Goal: Information Seeking & Learning: Learn about a topic

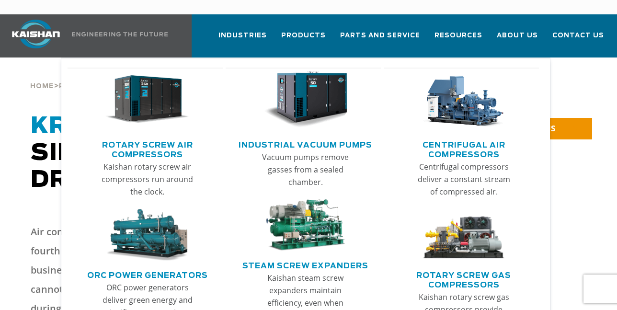
click at [134, 137] on link "Rotary Screw Air Compressors" at bounding box center [147, 149] width 150 height 24
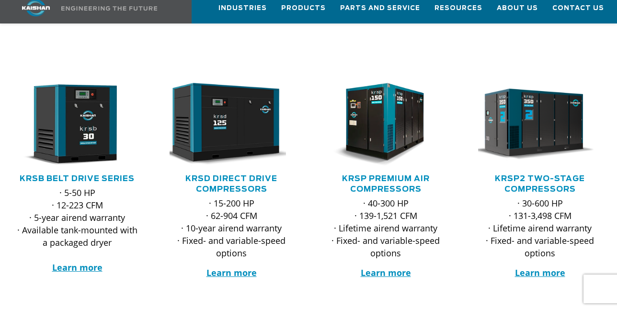
scroll to position [144, 0]
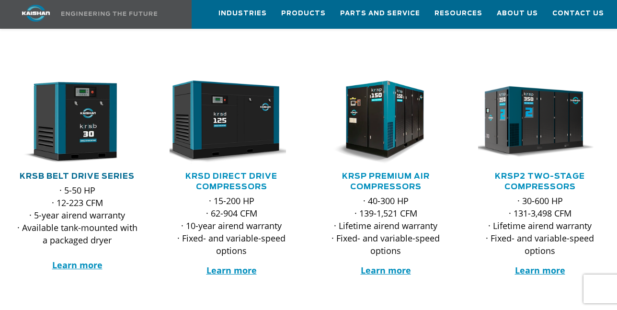
click at [127, 173] on link "KRSB Belt Drive Series" at bounding box center [77, 177] width 115 height 8
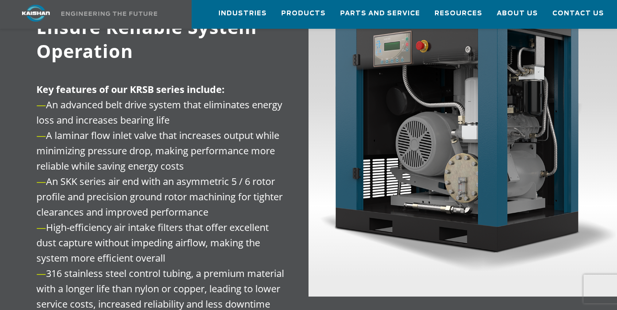
scroll to position [1054, 0]
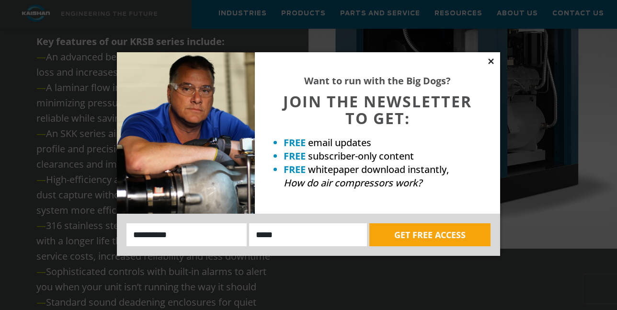
click at [490, 60] on icon at bounding box center [490, 60] width 5 height 5
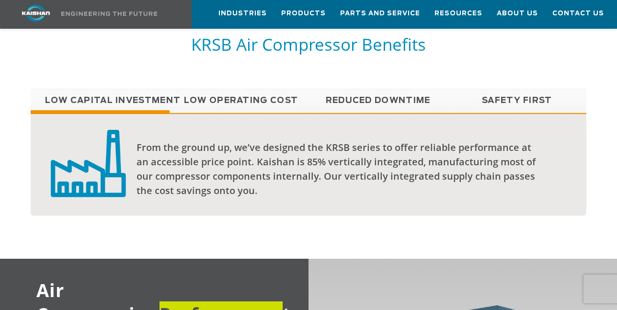
scroll to position [671, 0]
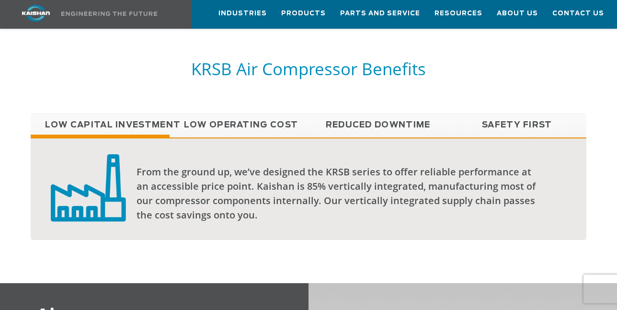
click at [358, 113] on link "Reduced Downtime" at bounding box center [378, 125] width 139 height 24
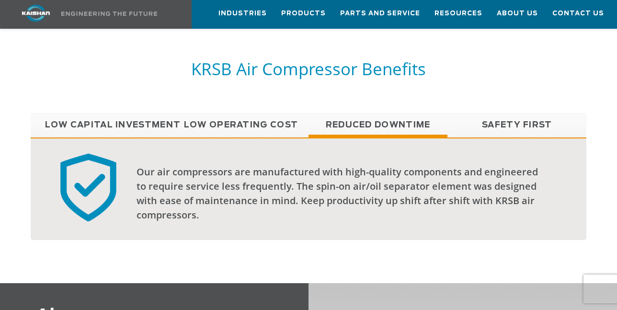
click at [504, 113] on link "Safety First" at bounding box center [517, 125] width 139 height 24
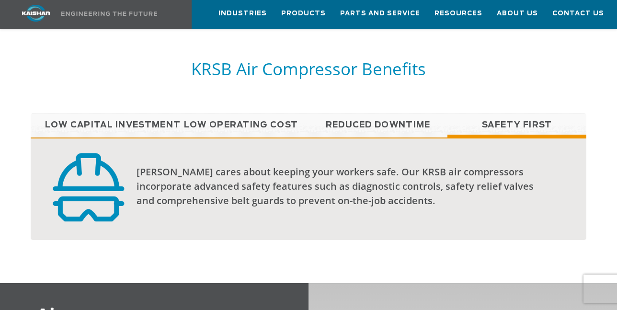
click at [213, 114] on link "Low Operating Cost" at bounding box center [239, 125] width 139 height 24
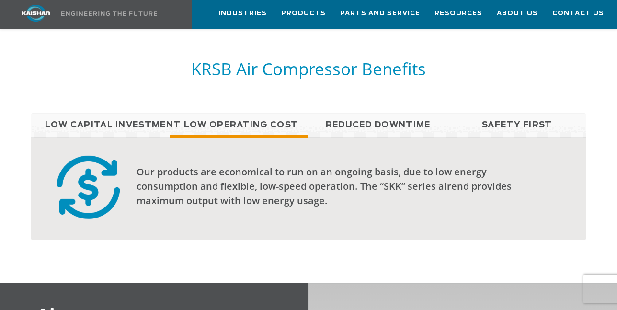
click at [92, 113] on link "Low Capital Investment" at bounding box center [100, 125] width 139 height 24
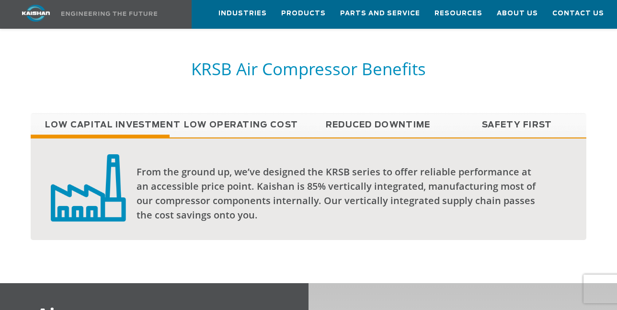
click at [442, 146] on div "From the ground up, we’ve designed the KRSB series to offer reliable performanc…" at bounding box center [309, 189] width 556 height 103
